Goal: Find specific page/section: Find specific page/section

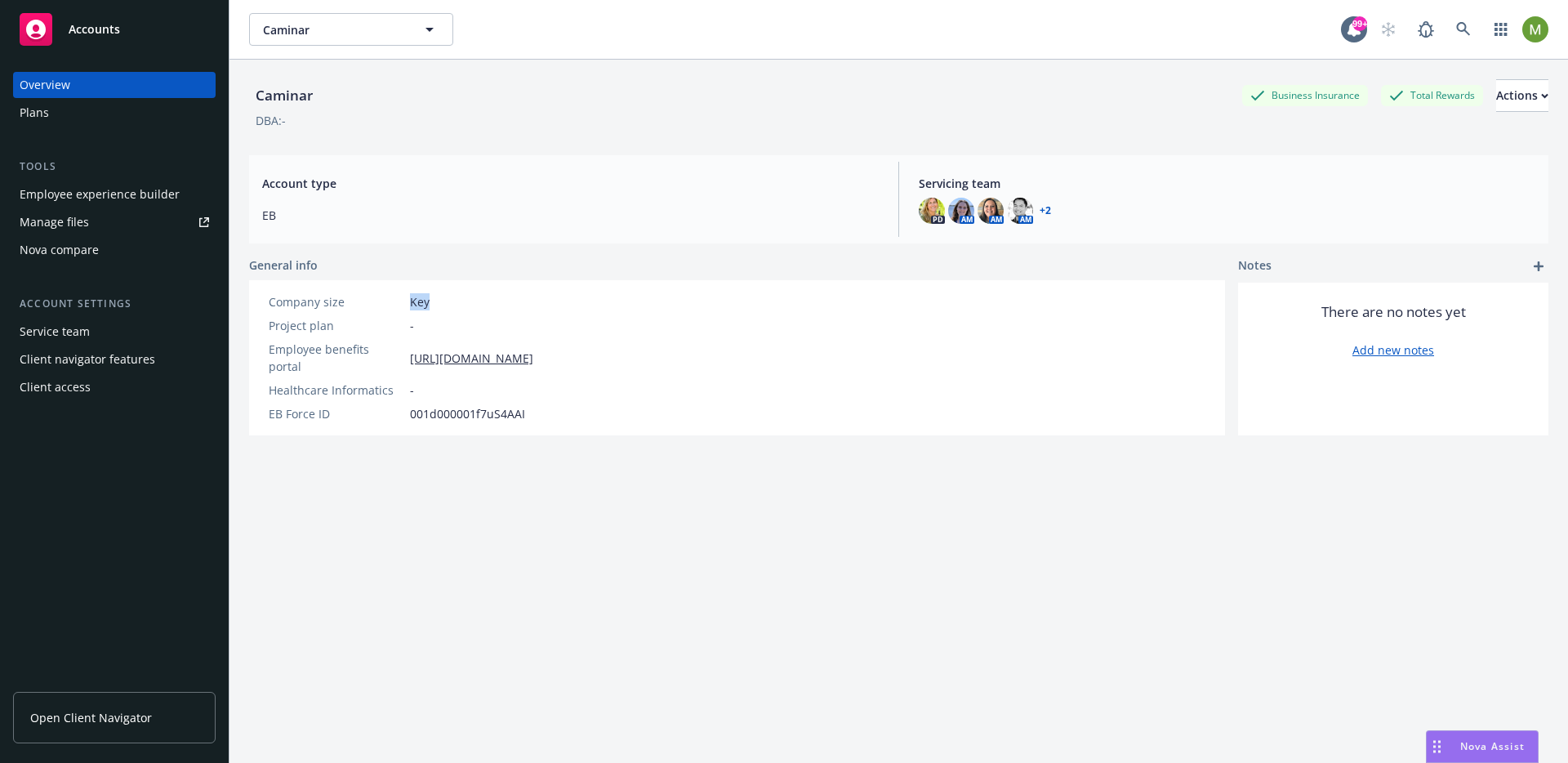
drag, startPoint x: 435, startPoint y: 303, endPoint x: 402, endPoint y: 306, distance: 33.1
click at [402, 306] on div "Company size Key" at bounding box center [401, 302] width 278 height 18
click at [436, 255] on div "Caminar Business Insurance Total Rewards Actions DBA: - Account type EB Servici…" at bounding box center [898, 431] width 1299 height 744
drag, startPoint x: 431, startPoint y: 300, endPoint x: 406, endPoint y: 304, distance: 25.3
click at [406, 304] on div "Company size Key" at bounding box center [401, 302] width 278 height 18
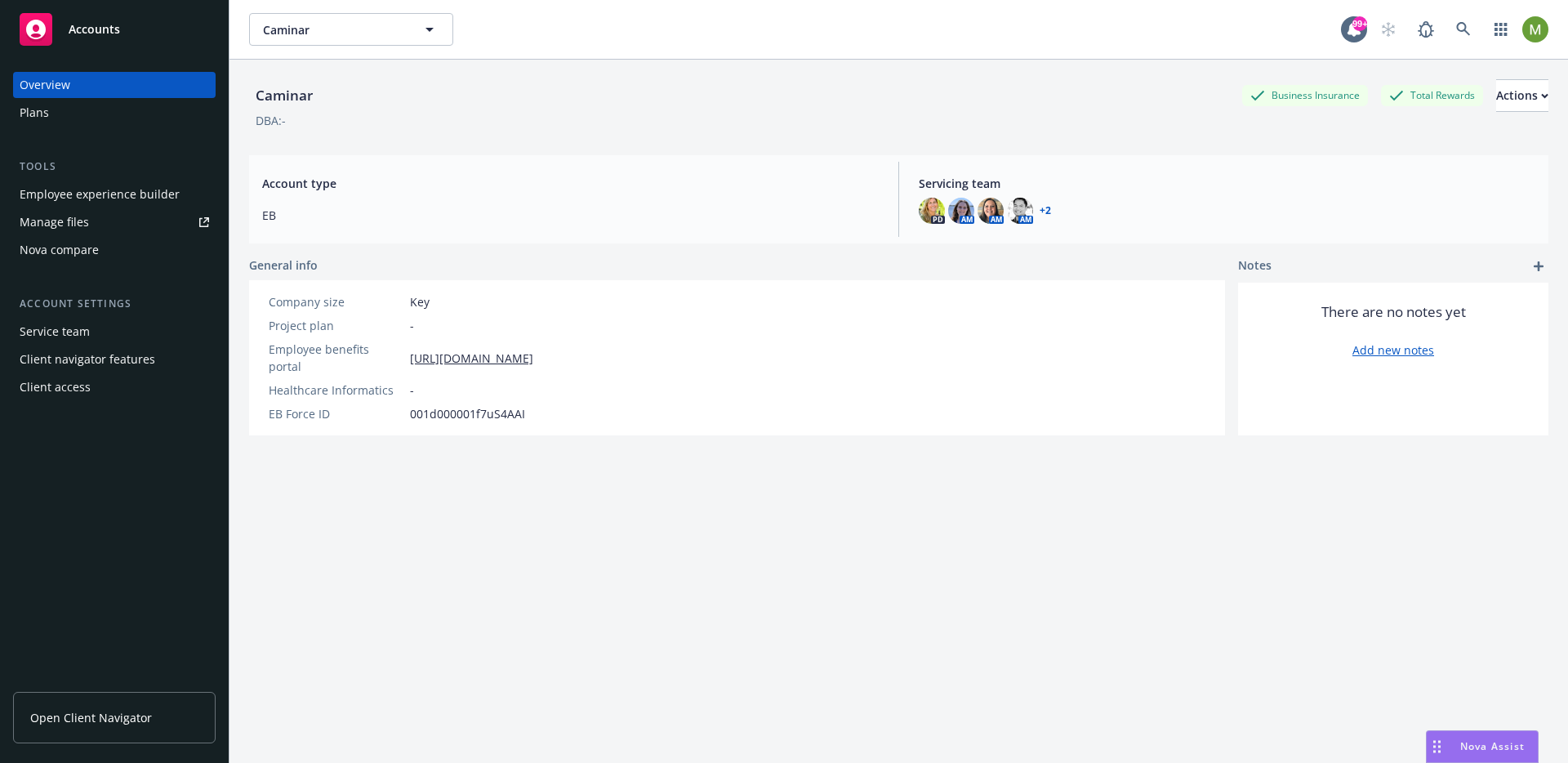
click at [441, 405] on span "001d000001f7uS4AAI" at bounding box center [468, 413] width 115 height 18
click at [1497, 97] on div "Actions" at bounding box center [1523, 95] width 52 height 31
click at [1457, 30] on icon at bounding box center [1464, 30] width 15 height 15
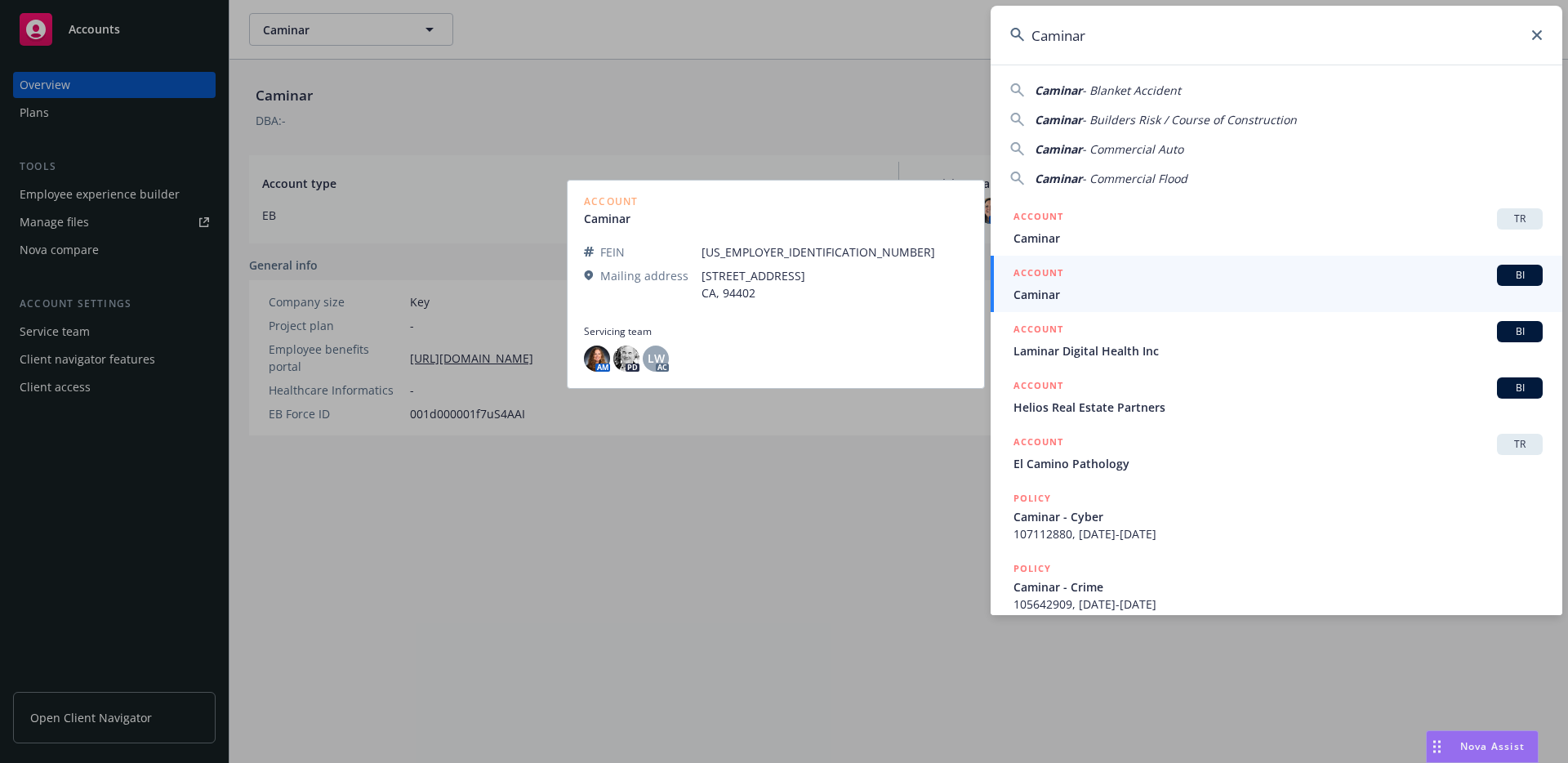
type input "Caminar"
click at [1504, 277] on span "BI" at bounding box center [1520, 275] width 32 height 15
